Goal: Task Accomplishment & Management: Manage account settings

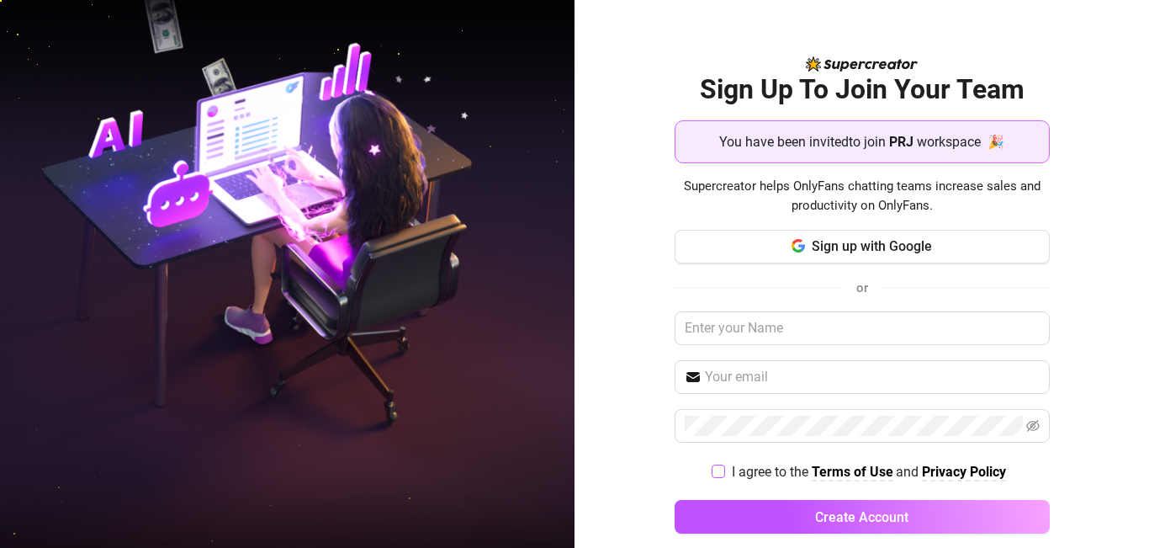
click at [712, 470] on input "I agree to the Terms of Use and Privacy Policy" at bounding box center [718, 470] width 12 height 12
checkbox input "true"
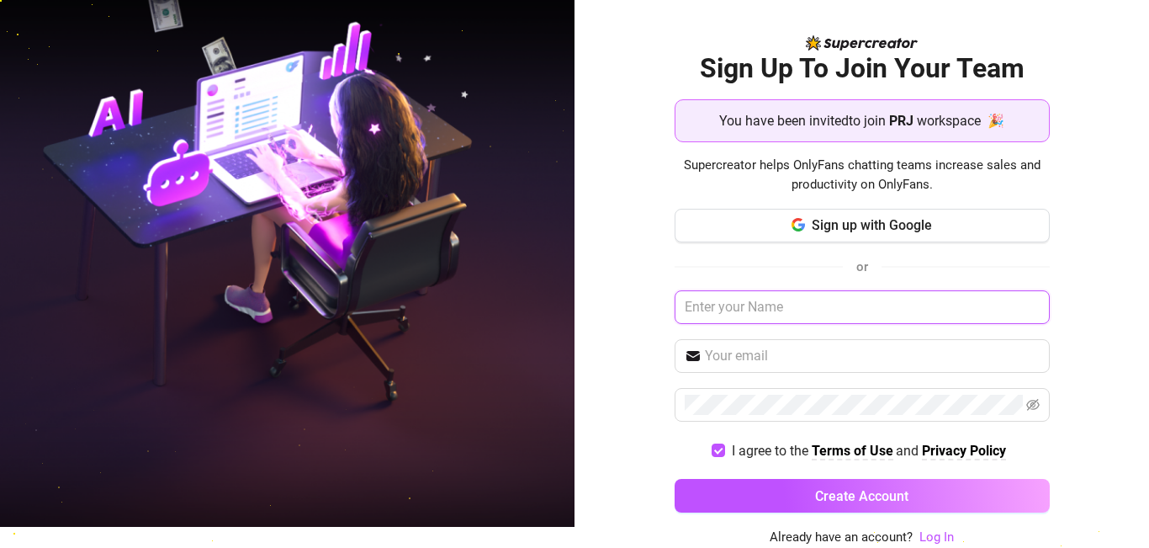
click at [773, 299] on input "text" at bounding box center [862, 307] width 375 height 34
type input "Maryqueen"
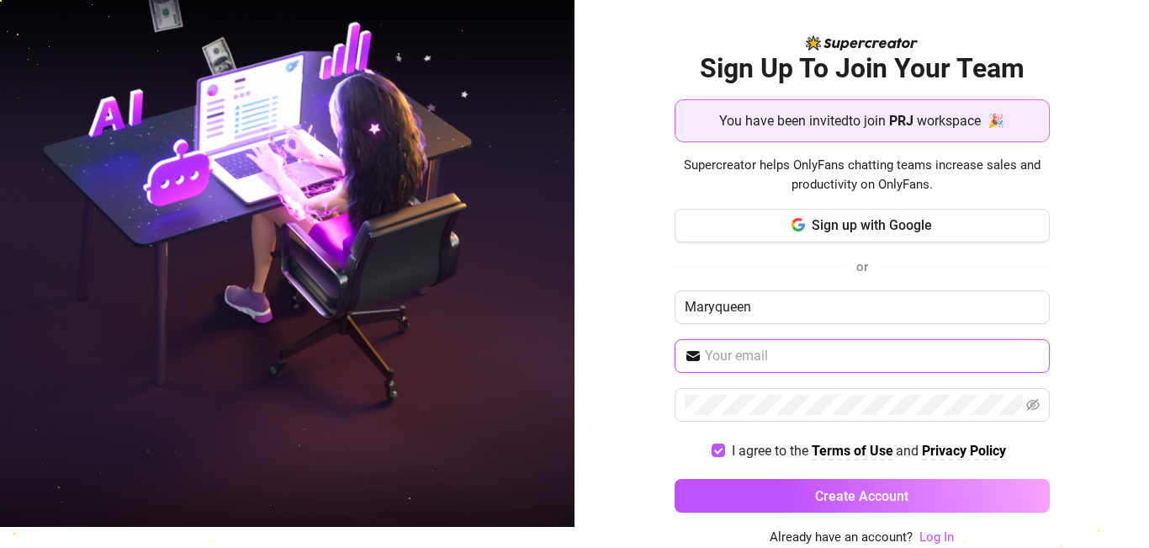
click at [798, 353] on input "text" at bounding box center [872, 356] width 335 height 20
type input "nnekaekoh90@gmail.com"
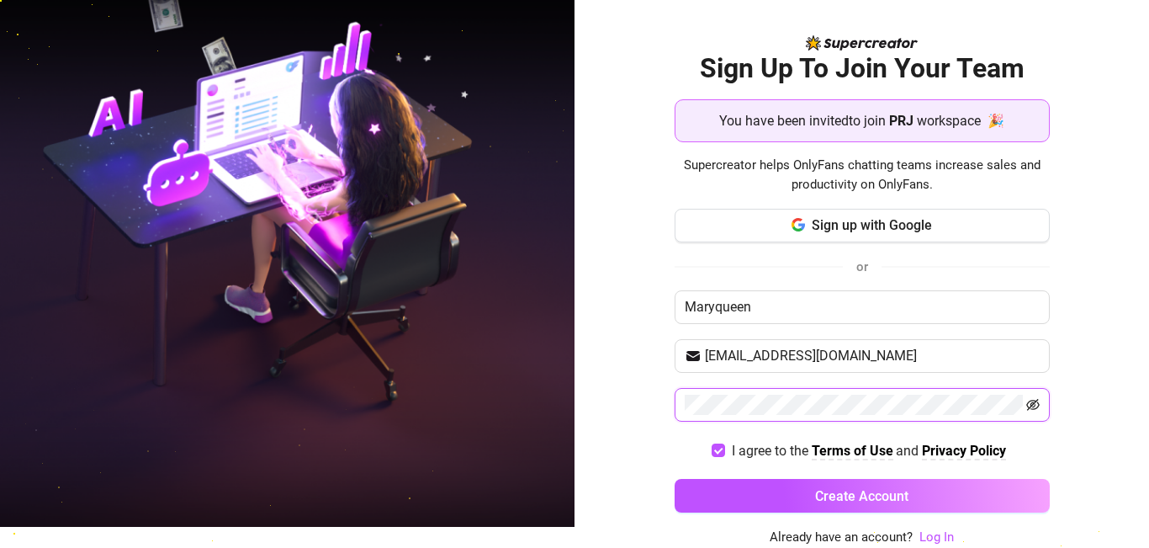
click at [1026, 400] on icon "eye-invisible" at bounding box center [1032, 404] width 13 height 13
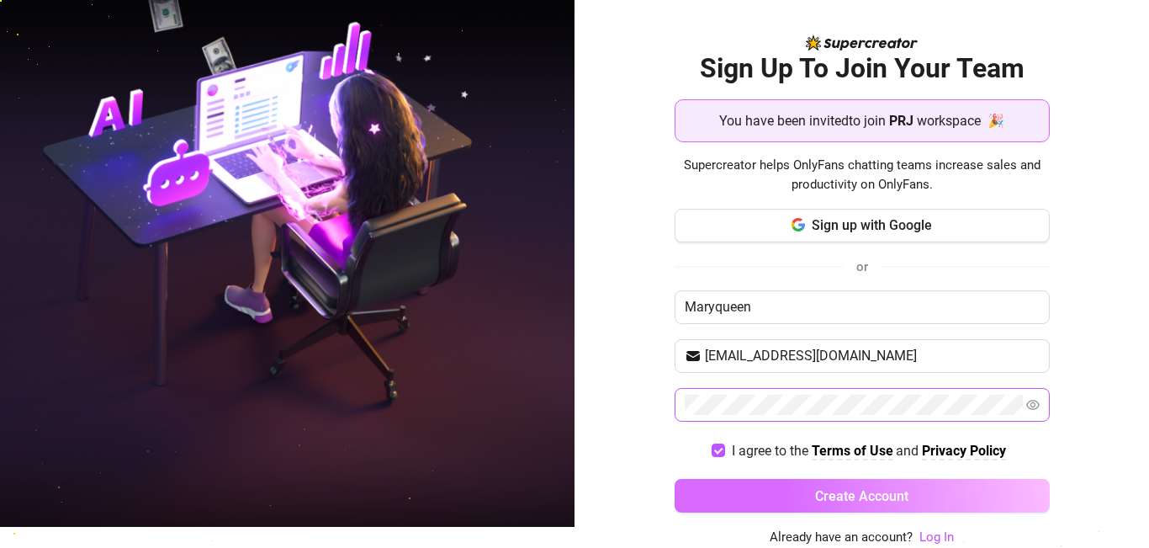
click at [992, 491] on button "Create Account" at bounding box center [862, 496] width 375 height 34
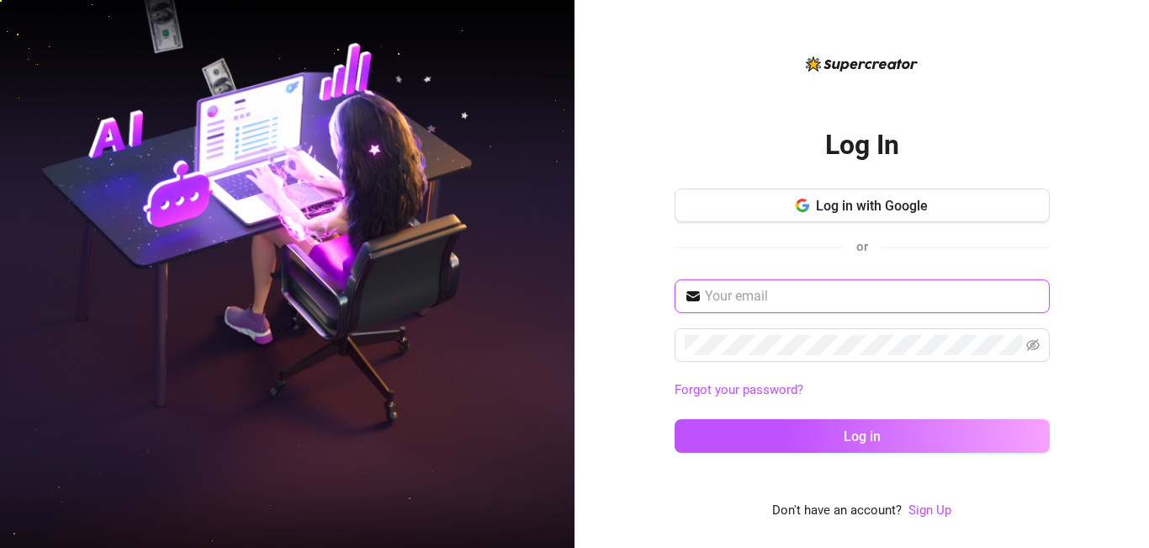
type input "nnekaekoh90@gmail.com"
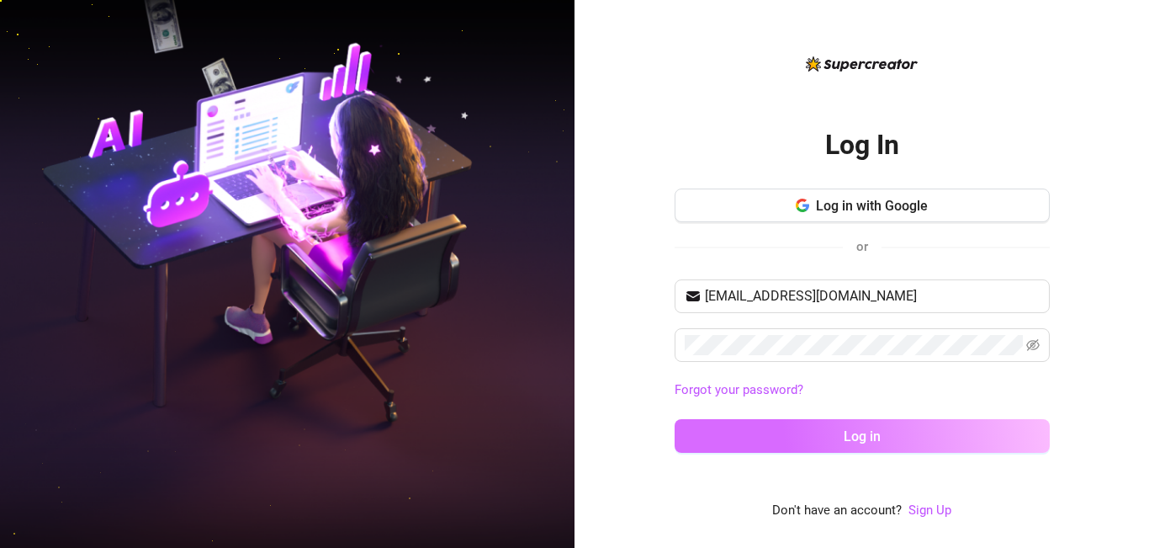
click at [894, 444] on button "Log in" at bounding box center [862, 436] width 375 height 34
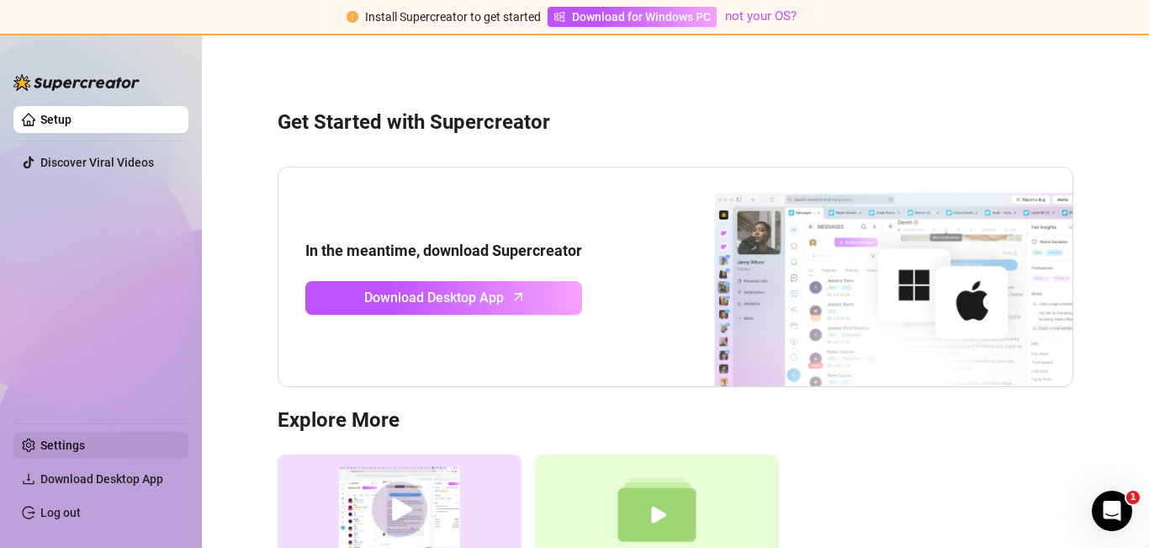
click at [85, 448] on link "Settings" at bounding box center [62, 444] width 45 height 13
